Goal: Use online tool/utility

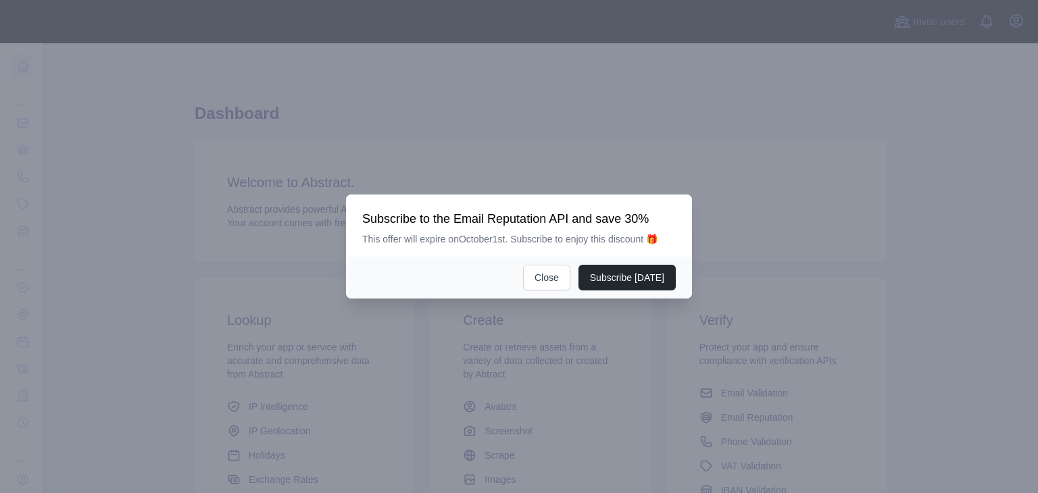
scroll to position [180, 0]
click at [547, 286] on button "Close" at bounding box center [546, 278] width 47 height 26
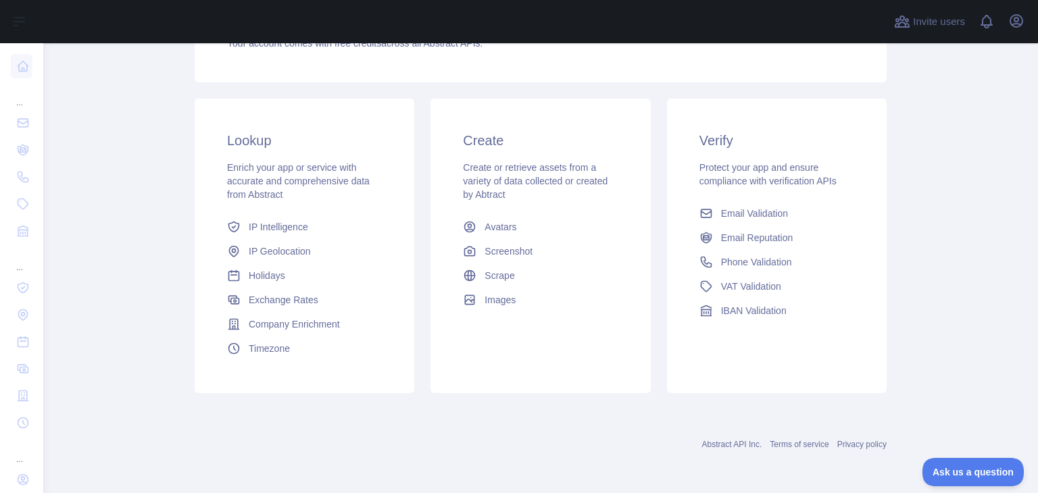
scroll to position [0, 0]
click at [727, 263] on span "Phone Validation" at bounding box center [756, 262] width 71 height 14
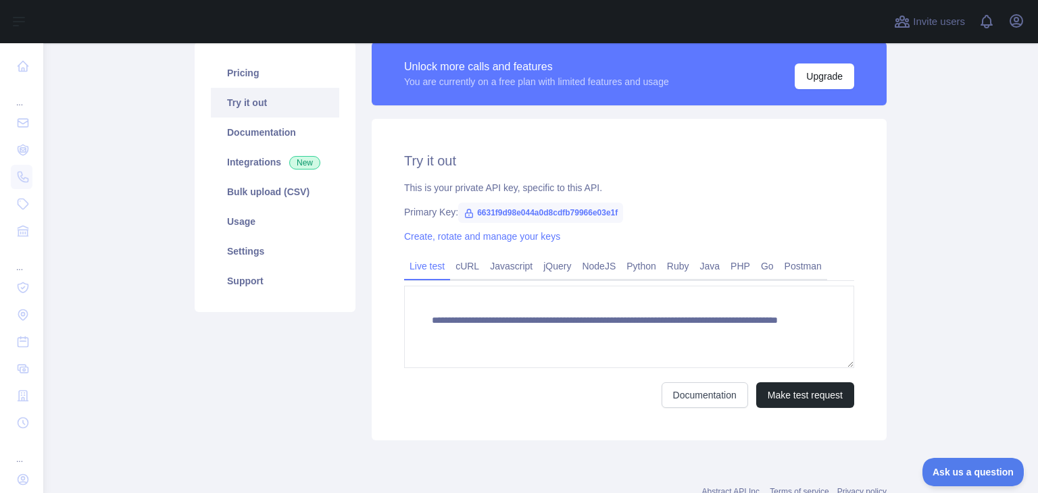
scroll to position [164, 0]
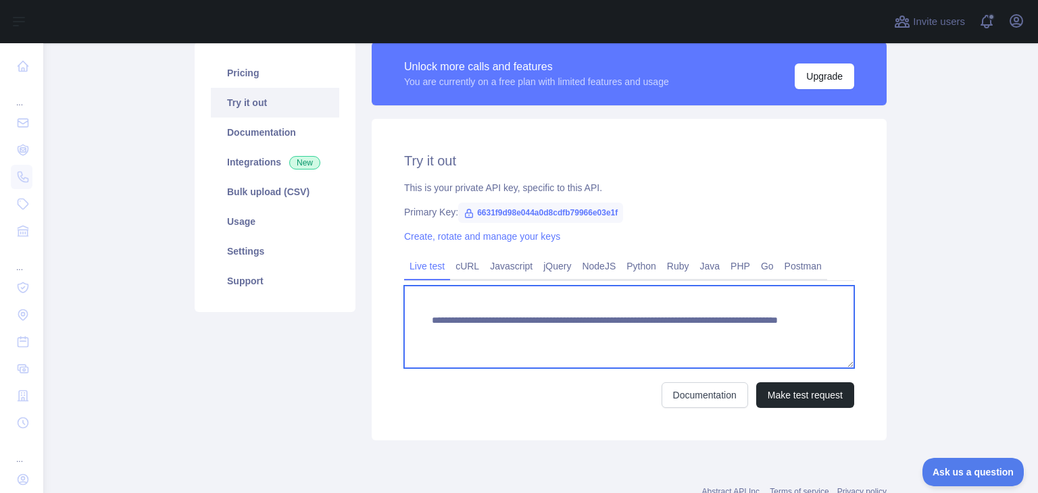
drag, startPoint x: 719, startPoint y: 335, endPoint x: 663, endPoint y: 340, distance: 55.6
click at [663, 340] on textarea "**********" at bounding box center [629, 327] width 450 height 82
paste textarea
type textarea "**********"
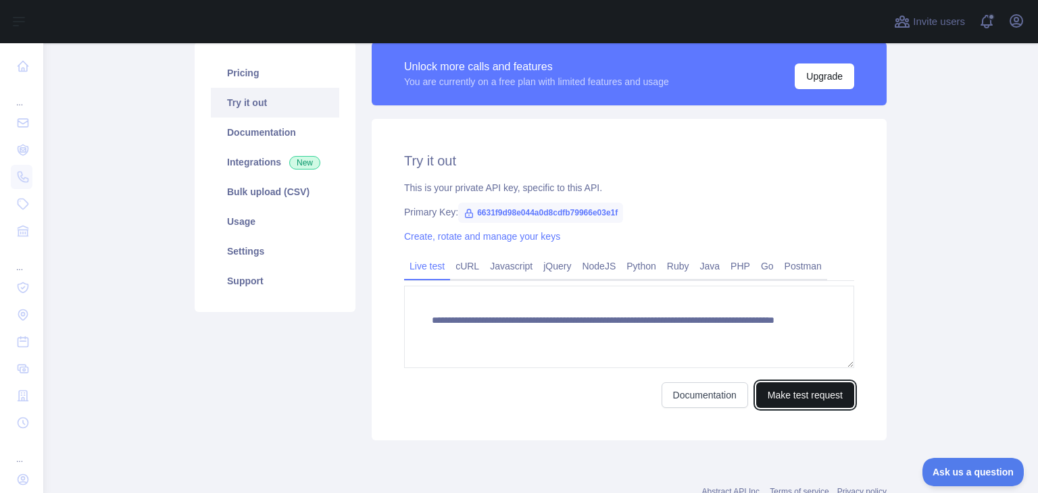
click at [780, 395] on button "Make test request" at bounding box center [805, 395] width 98 height 26
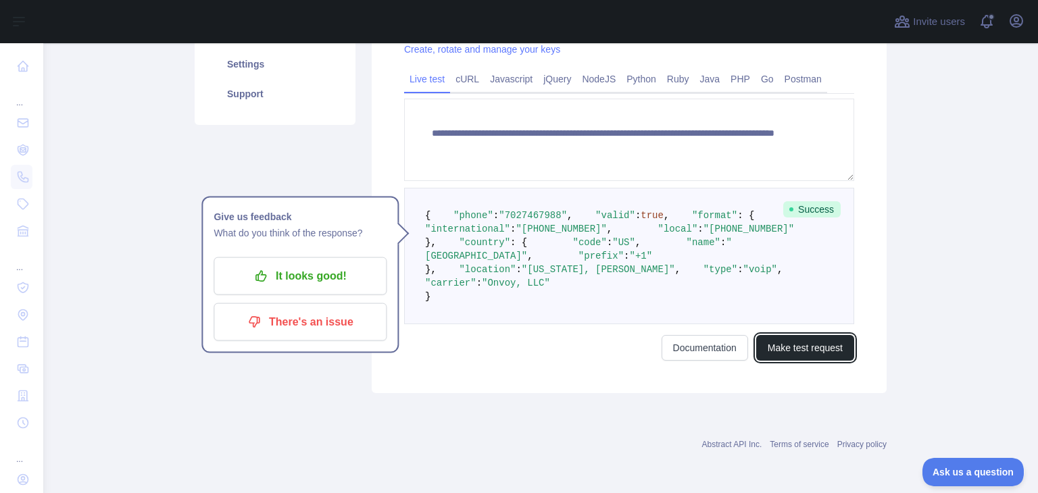
scroll to position [434, 0]
